Goal: Information Seeking & Learning: Learn about a topic

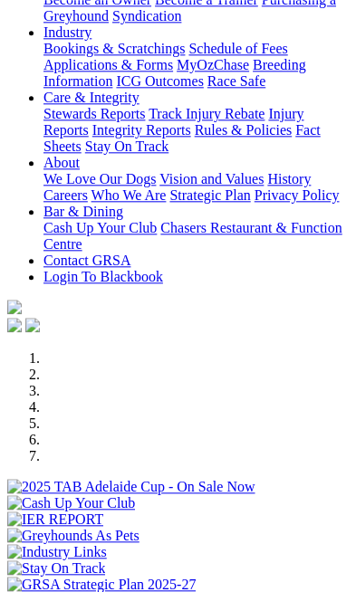
scroll to position [401, 0]
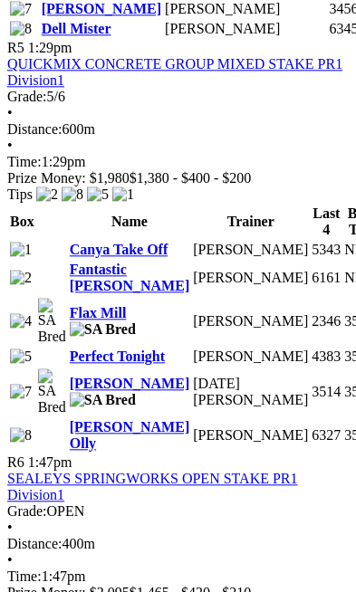
scroll to position [2605, 0]
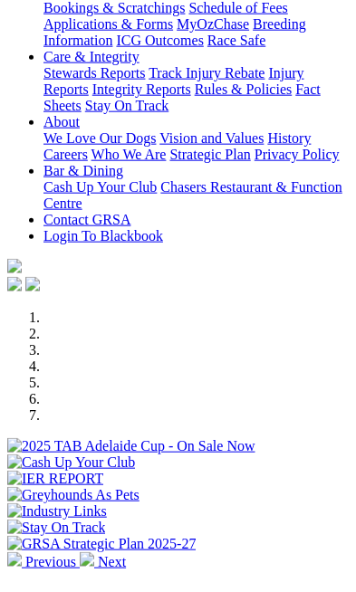
scroll to position [440, 0]
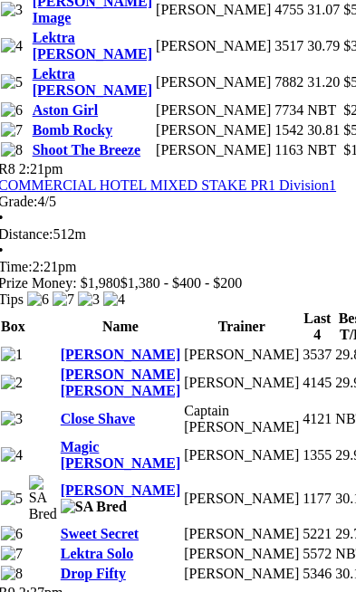
scroll to position [3748, 9]
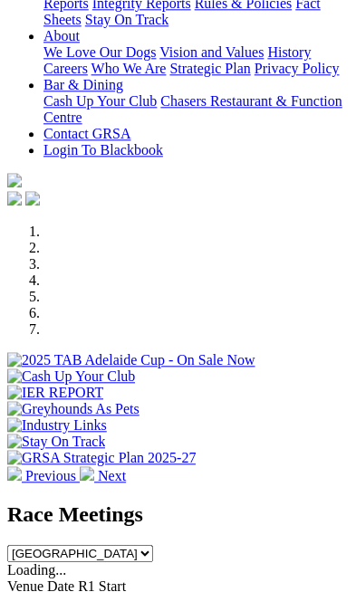
scroll to position [528, 0]
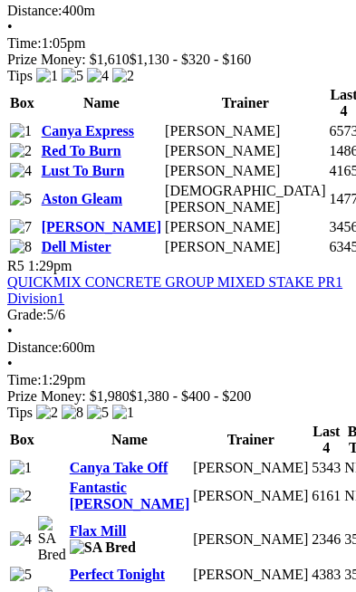
scroll to position [2454, 0]
